Goal: Information Seeking & Learning: Learn about a topic

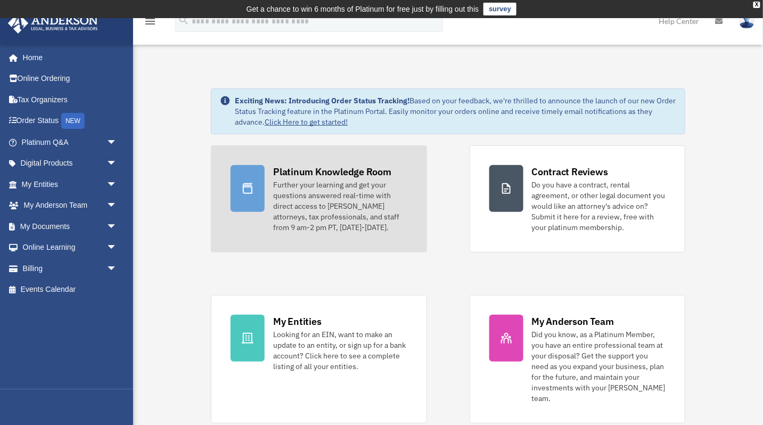
click at [264, 184] on div at bounding box center [248, 188] width 34 height 47
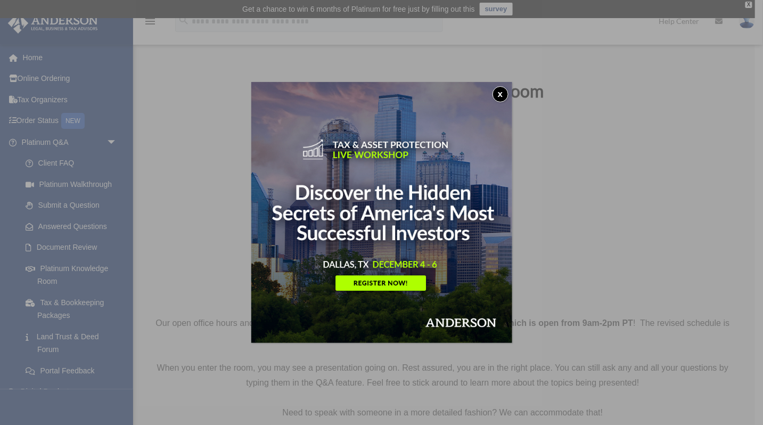
click at [504, 91] on button "x" at bounding box center [500, 94] width 16 height 16
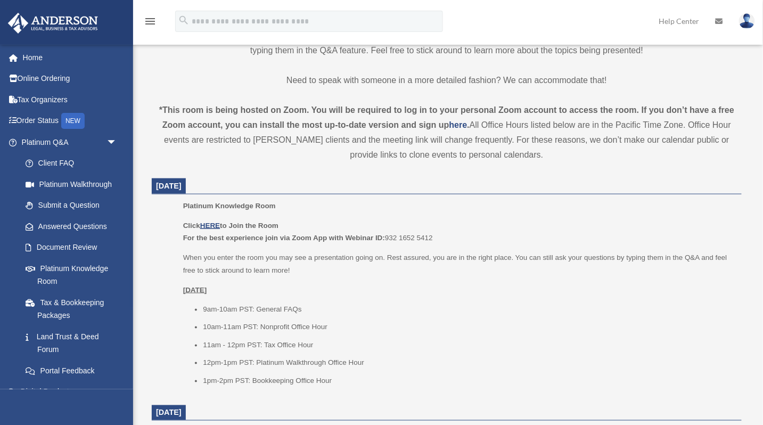
scroll to position [333, 0]
click at [217, 225] on u "HERE" at bounding box center [210, 225] width 20 height 8
